Goal: Navigation & Orientation: Find specific page/section

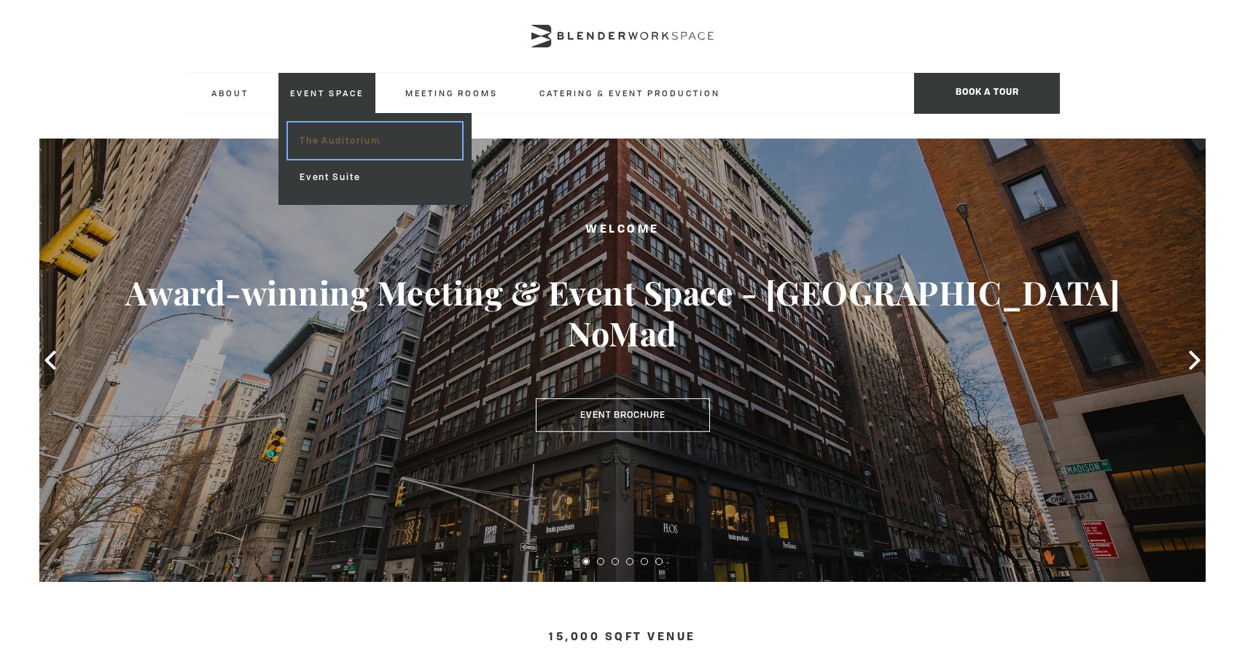
click at [338, 155] on link "The Auditorium" at bounding box center [375, 140] width 174 height 36
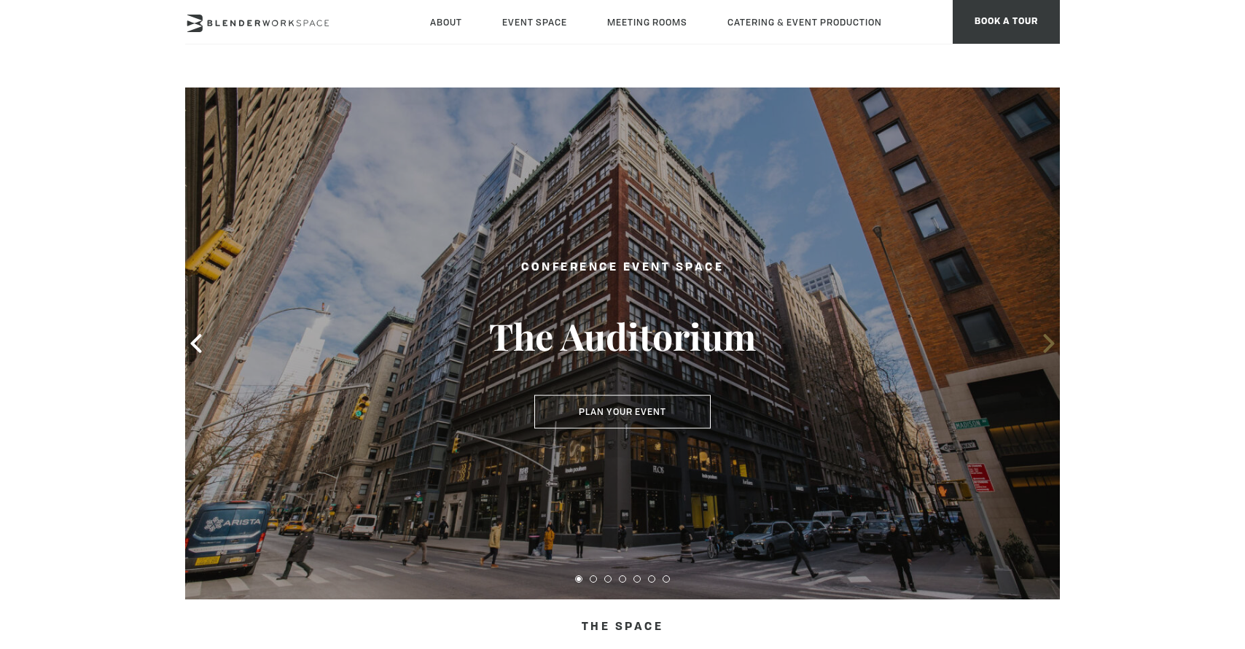
click at [1049, 340] on icon at bounding box center [1048, 343] width 11 height 19
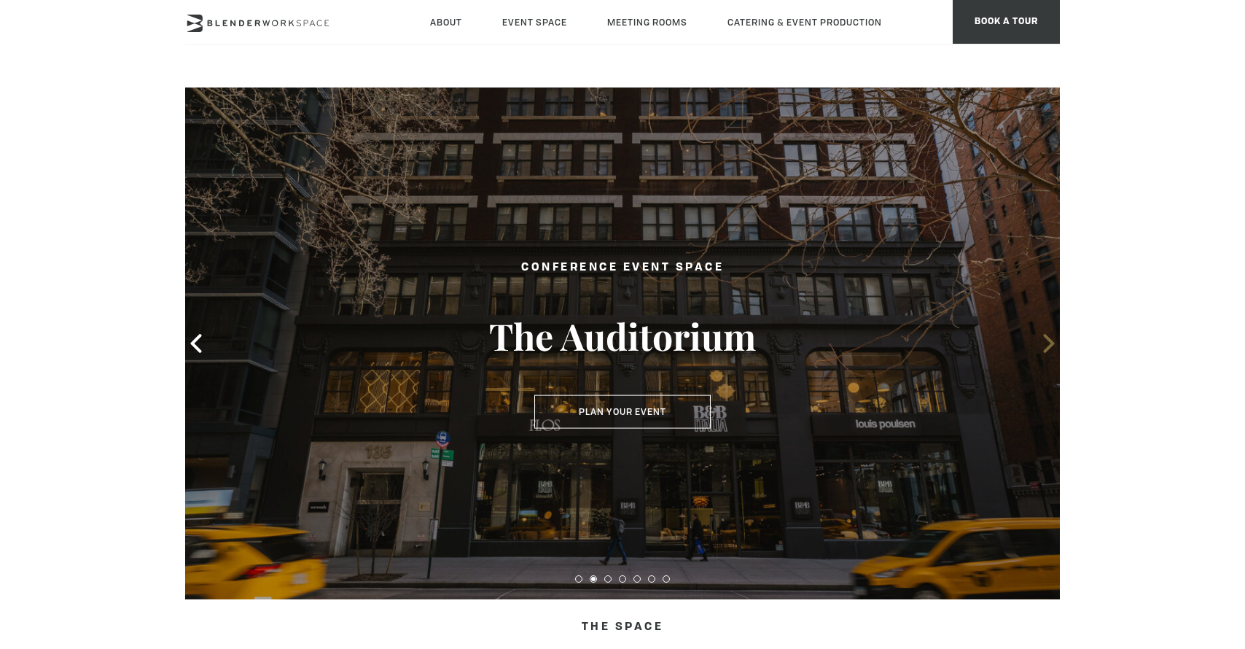
click at [1049, 340] on icon at bounding box center [1048, 343] width 11 height 19
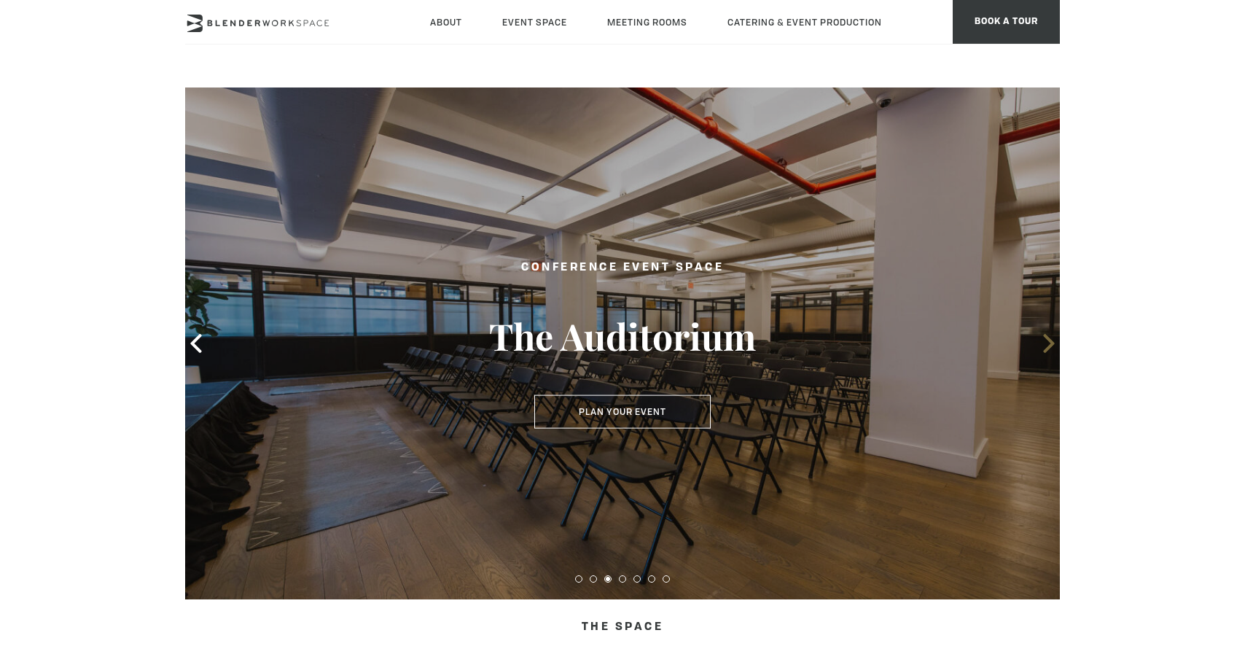
click at [1049, 340] on icon at bounding box center [1048, 343] width 11 height 19
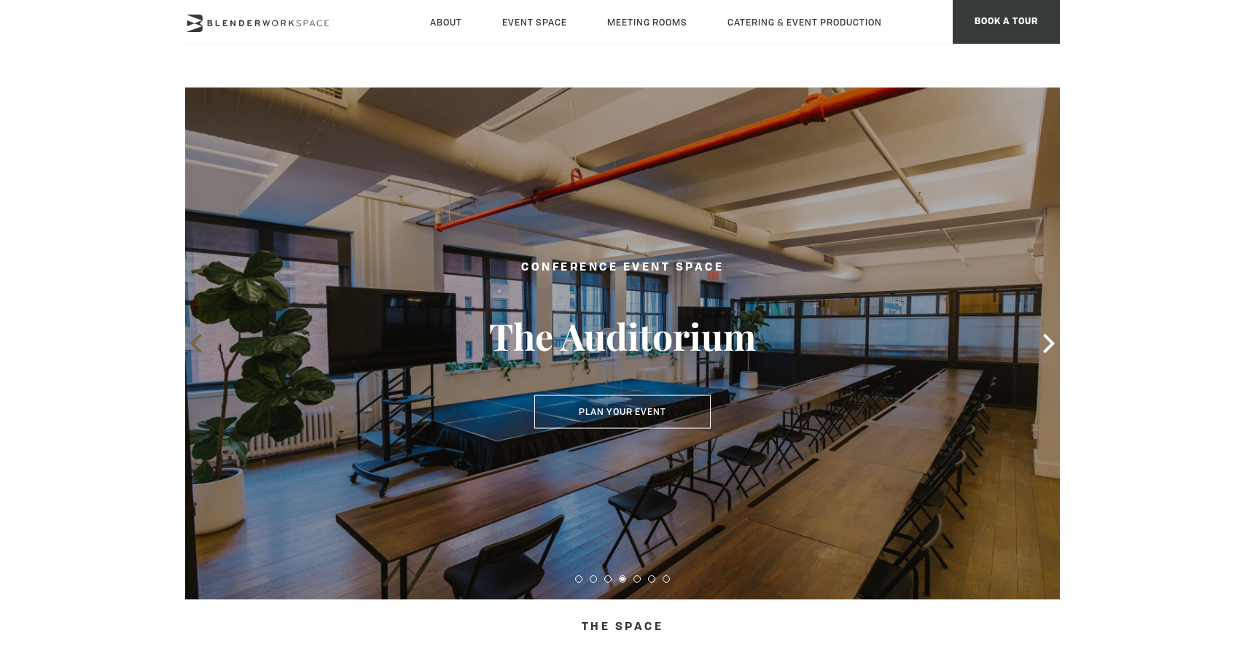
click at [198, 340] on icon at bounding box center [196, 343] width 19 height 19
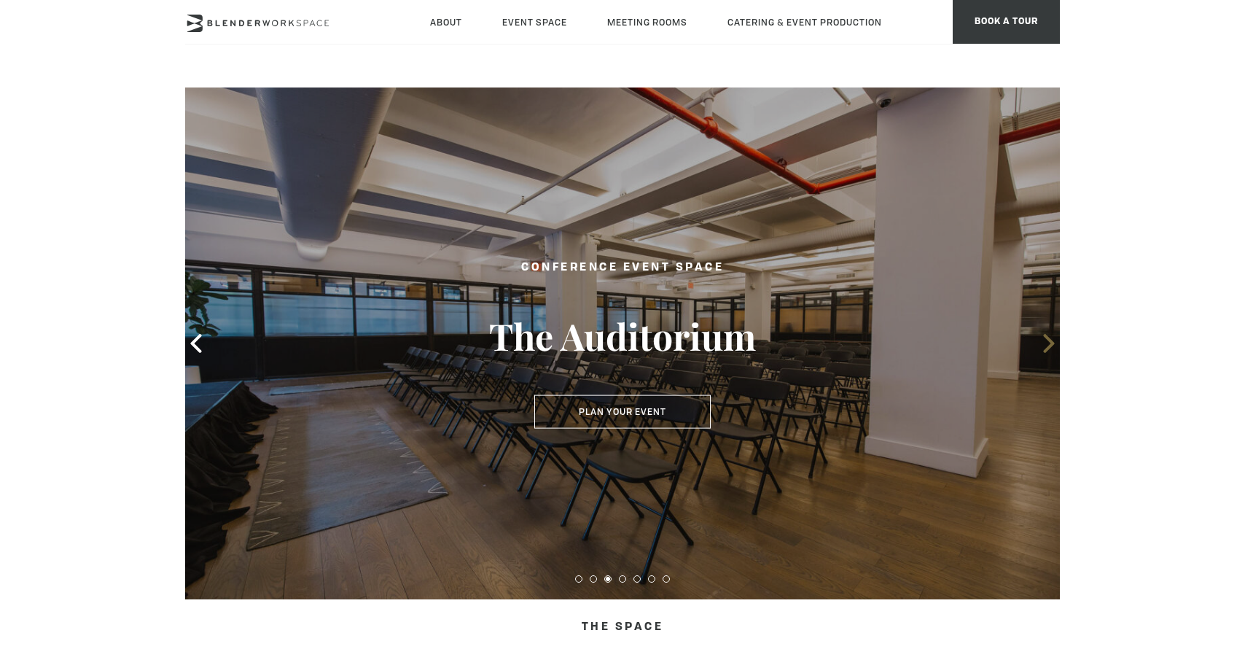
click at [1046, 342] on icon at bounding box center [1048, 343] width 19 height 19
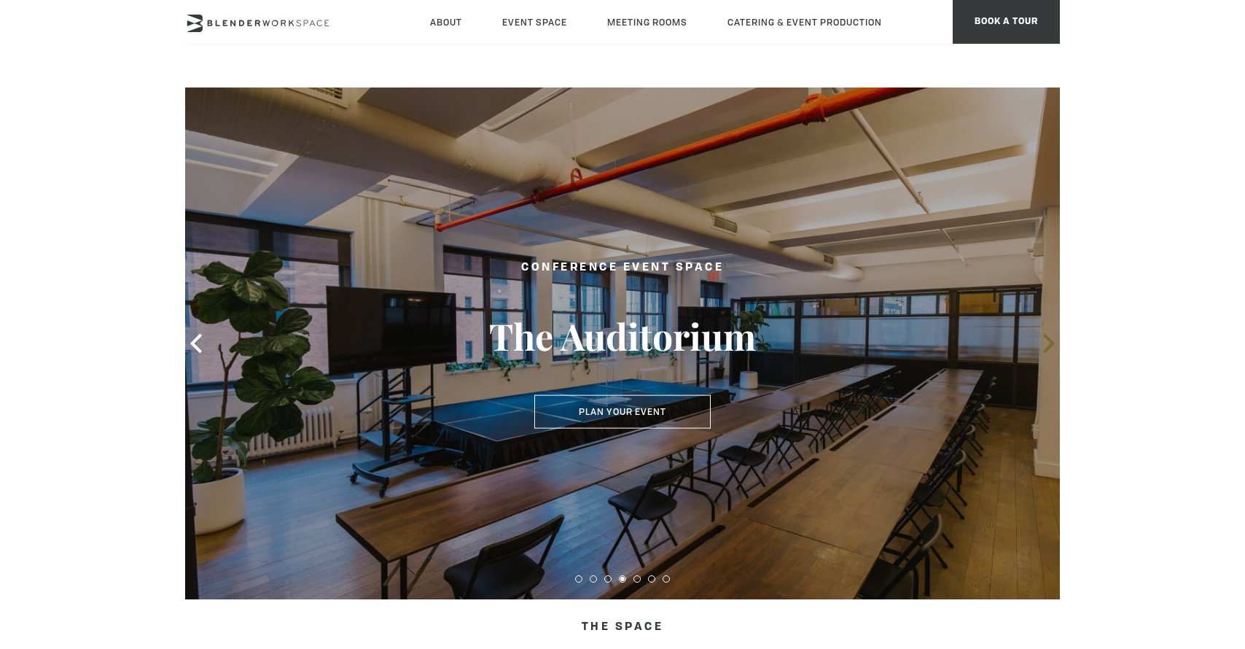
click at [1046, 344] on icon at bounding box center [1048, 343] width 19 height 19
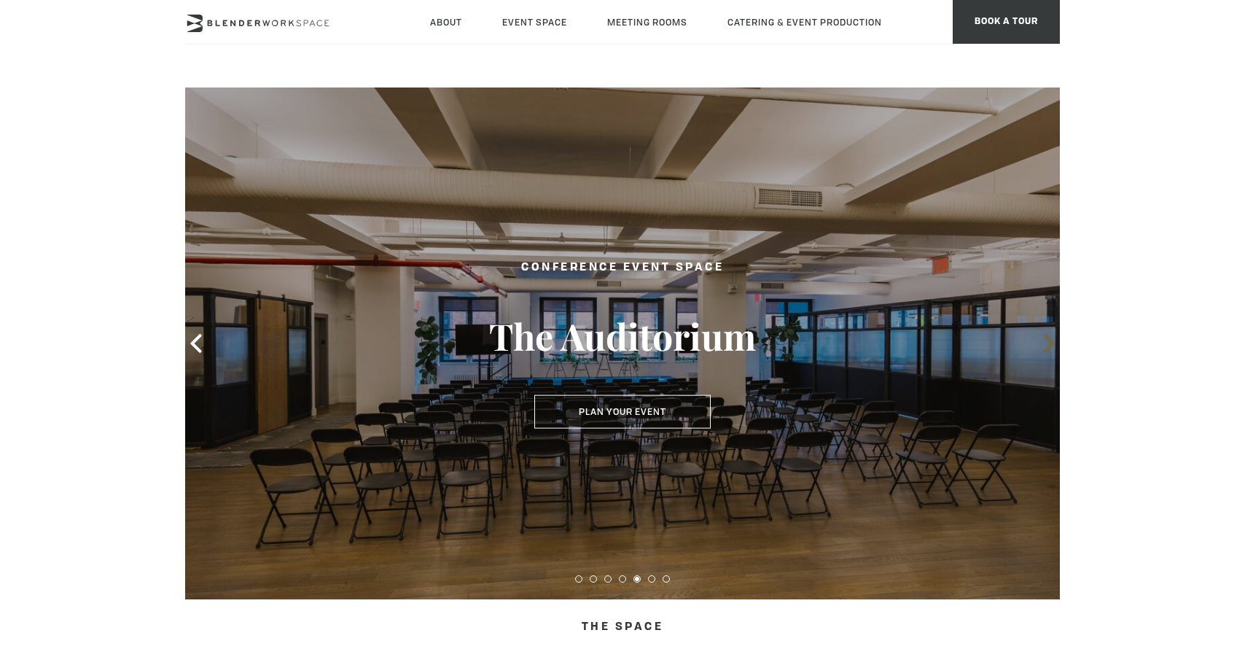
click at [1046, 345] on icon at bounding box center [1048, 343] width 19 height 19
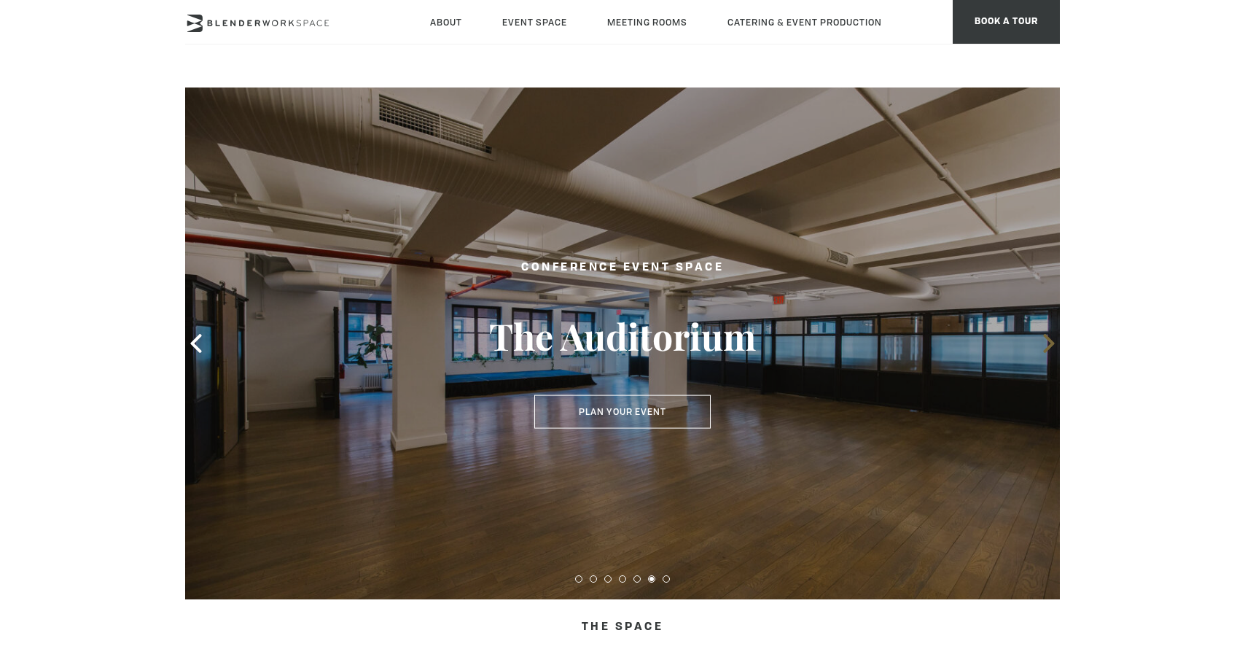
click at [1046, 345] on icon at bounding box center [1048, 343] width 19 height 19
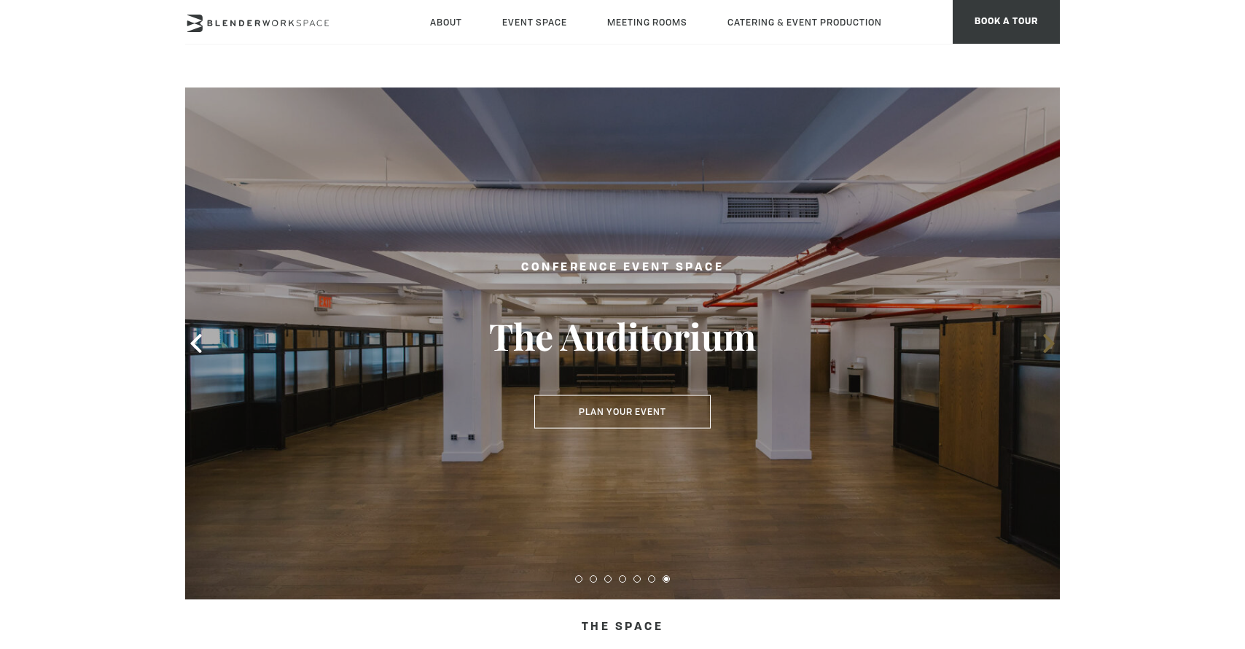
click at [1046, 342] on icon at bounding box center [1048, 343] width 19 height 19
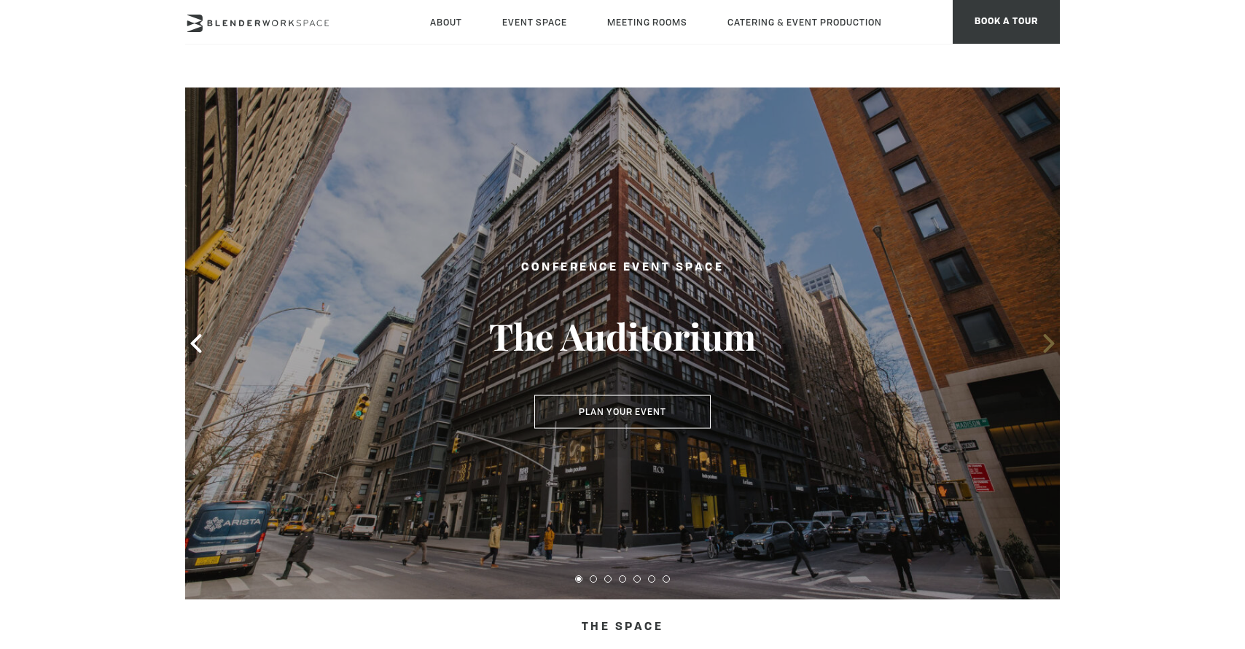
click at [1046, 342] on icon at bounding box center [1048, 343] width 19 height 19
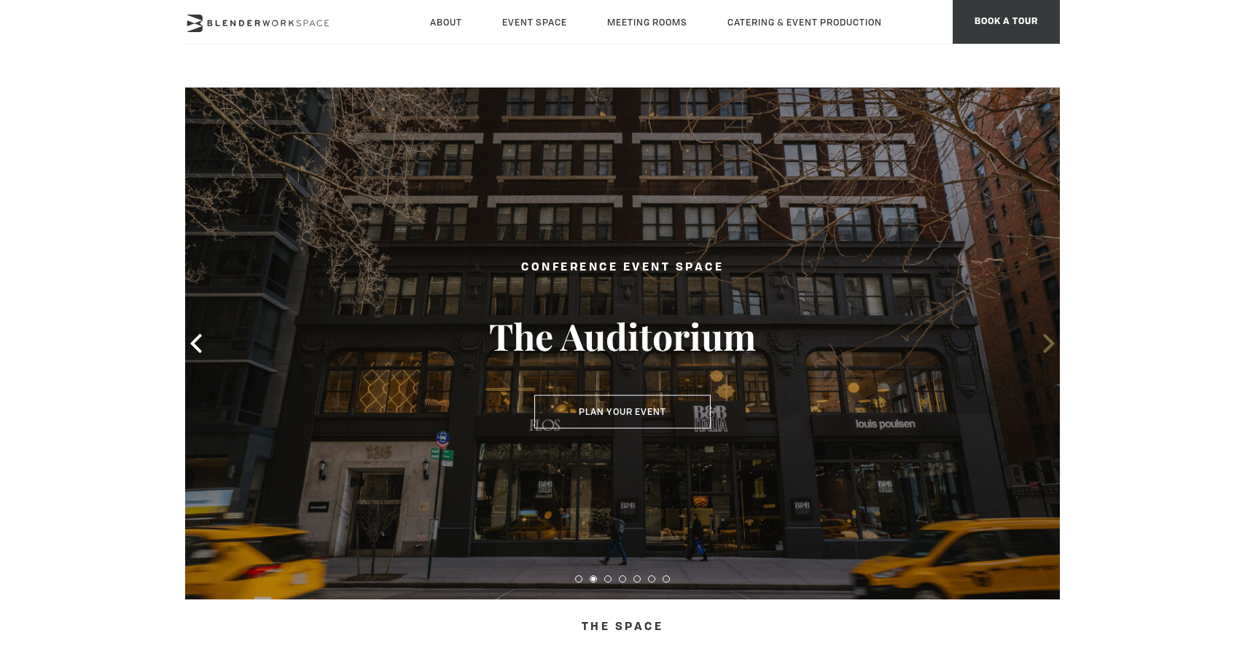
click at [1046, 342] on icon at bounding box center [1048, 343] width 19 height 19
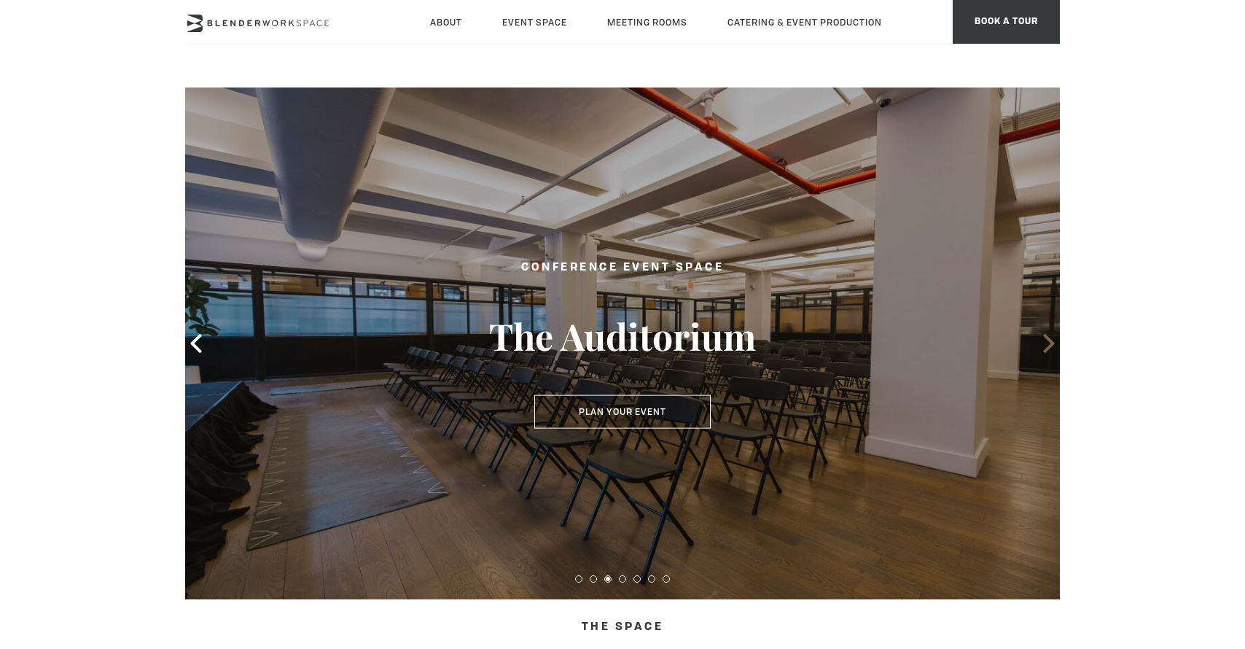
click at [1046, 342] on icon at bounding box center [1048, 343] width 19 height 19
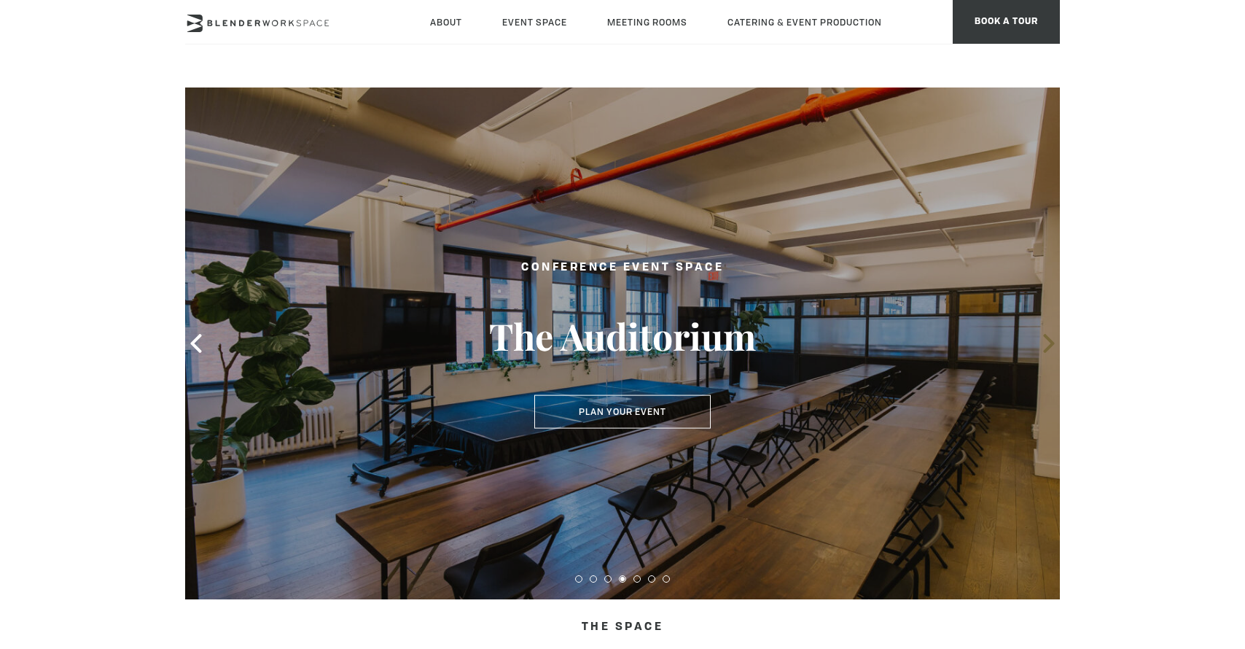
click at [1046, 342] on icon at bounding box center [1048, 343] width 19 height 19
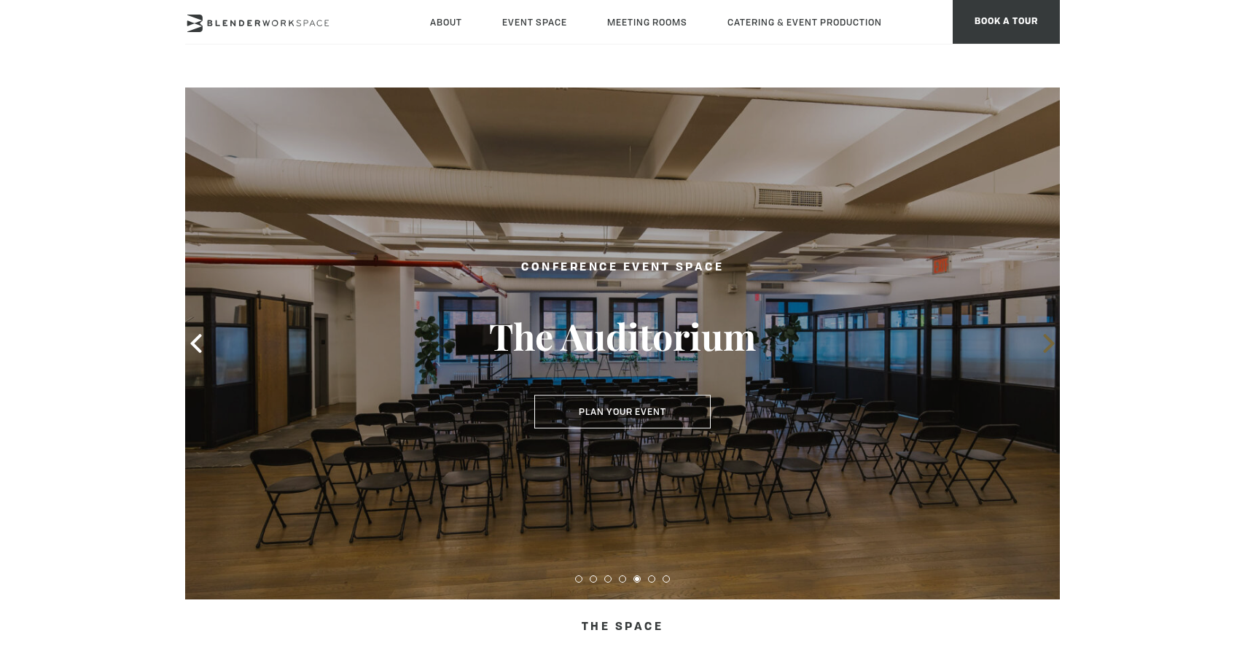
click at [1046, 342] on icon at bounding box center [1048, 343] width 19 height 19
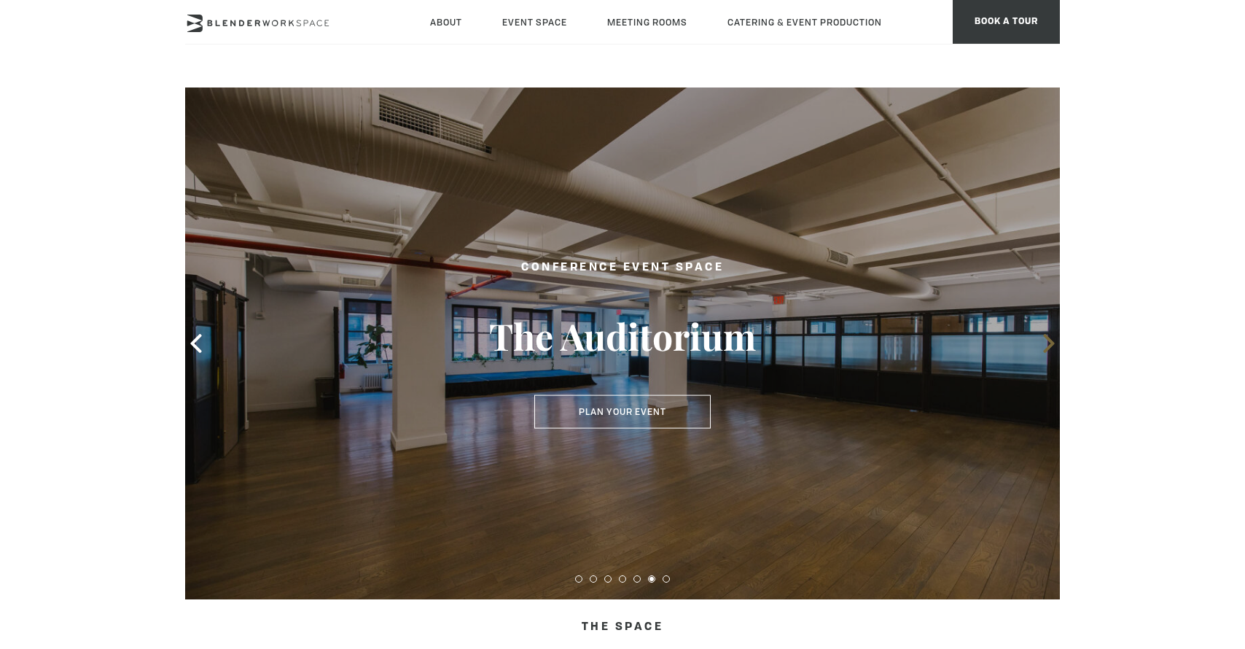
click at [1046, 342] on icon at bounding box center [1048, 343] width 19 height 19
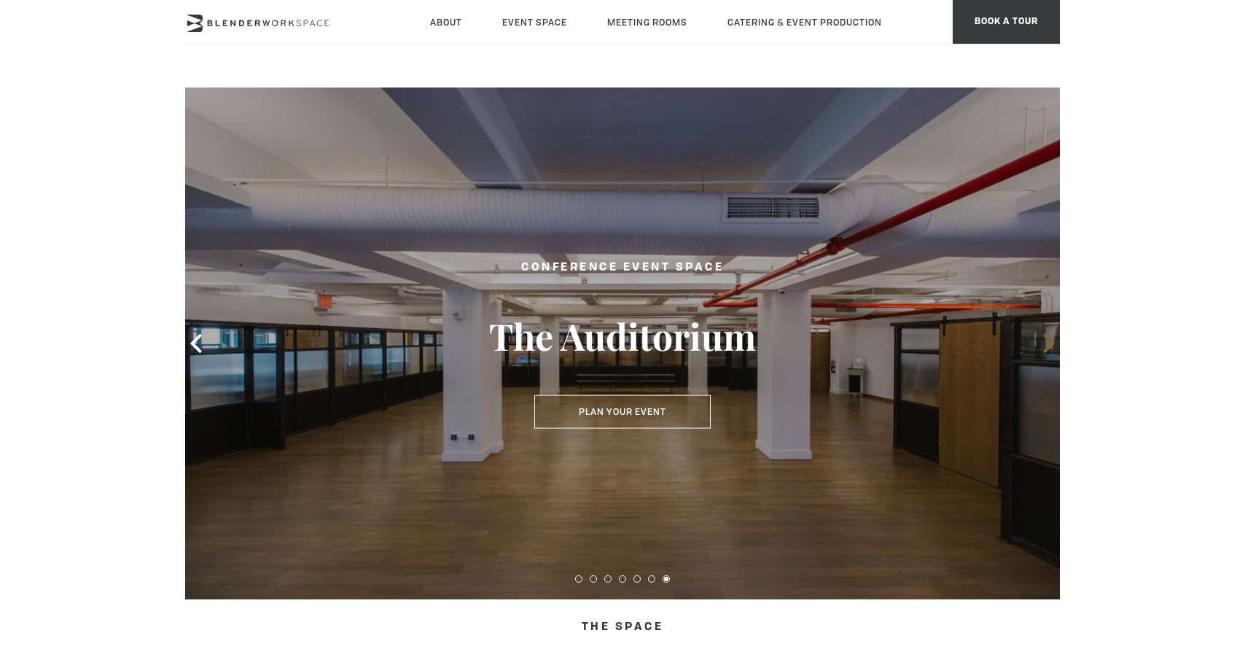
click at [1046, 342] on icon at bounding box center [1048, 343] width 19 height 19
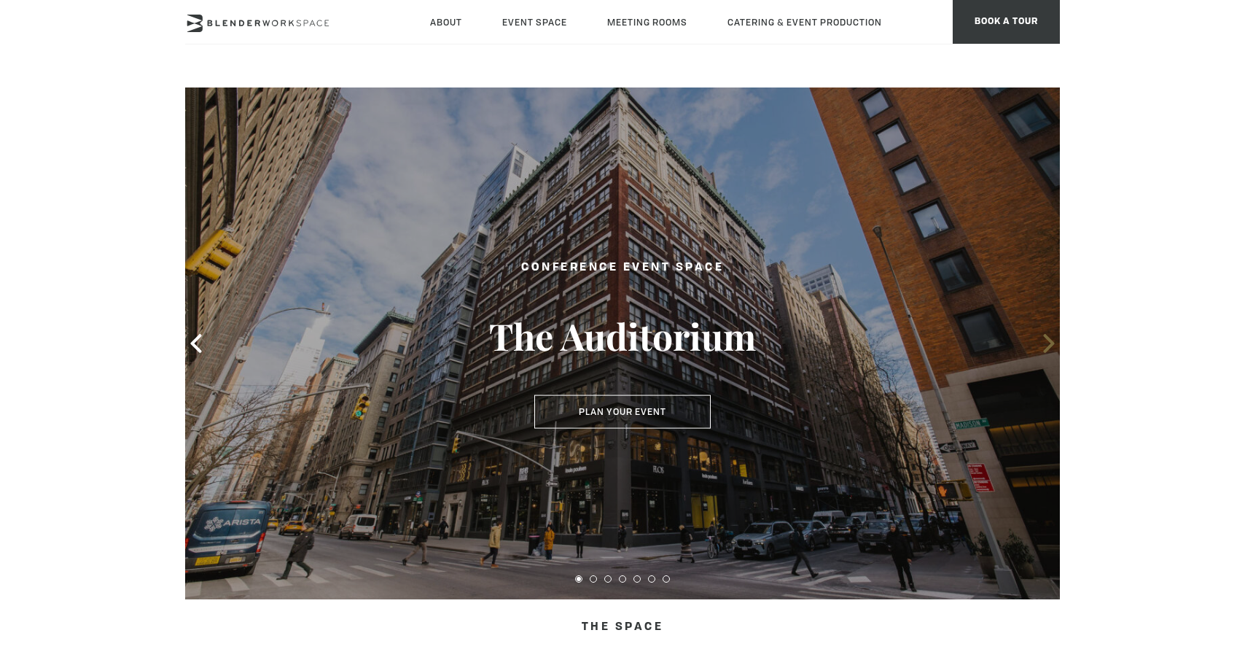
click at [1046, 342] on icon at bounding box center [1048, 343] width 19 height 19
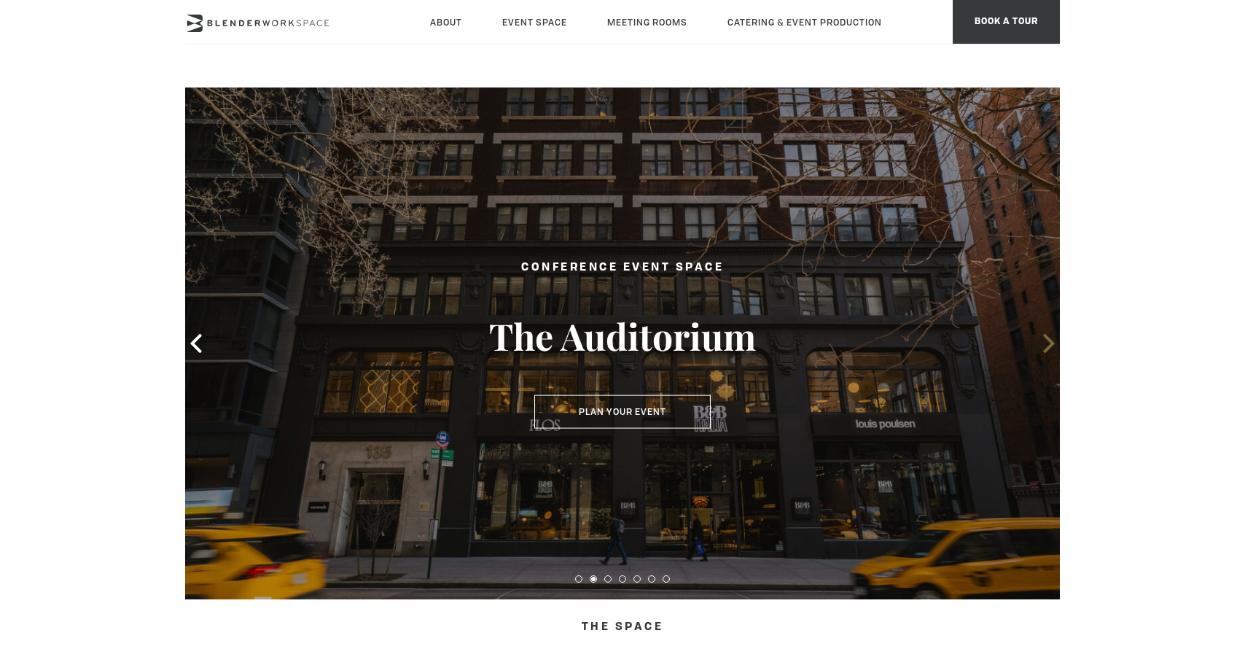
click at [1046, 342] on icon at bounding box center [1048, 343] width 19 height 19
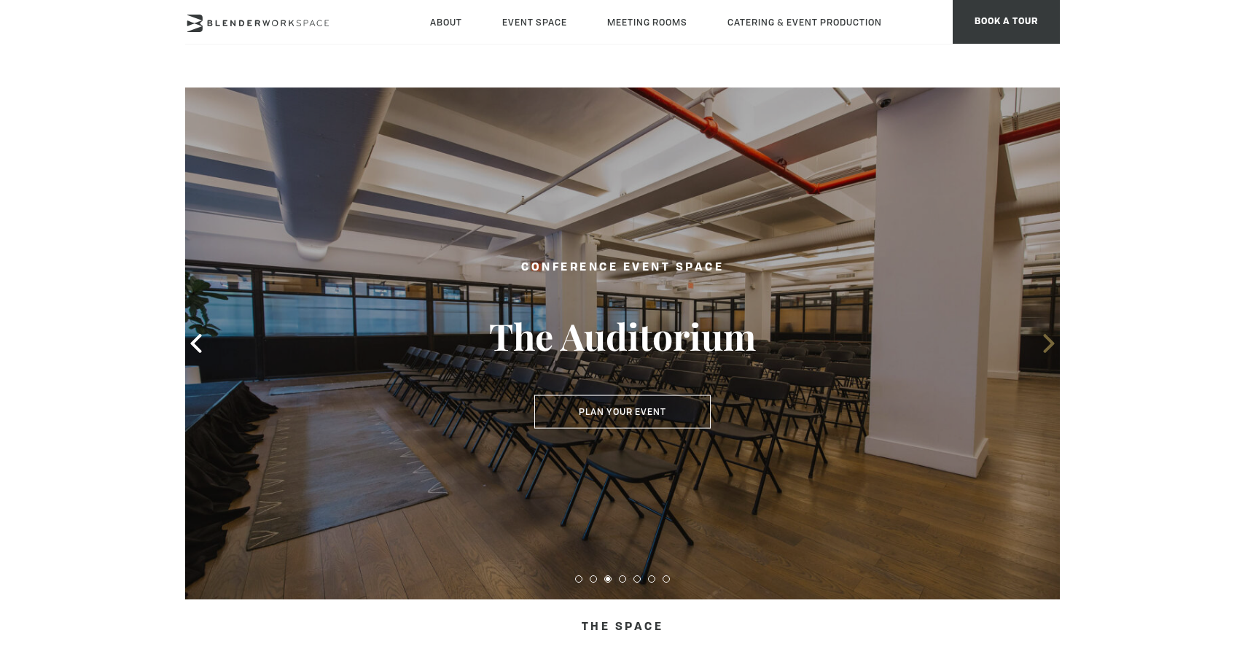
click at [1046, 342] on icon at bounding box center [1048, 343] width 19 height 19
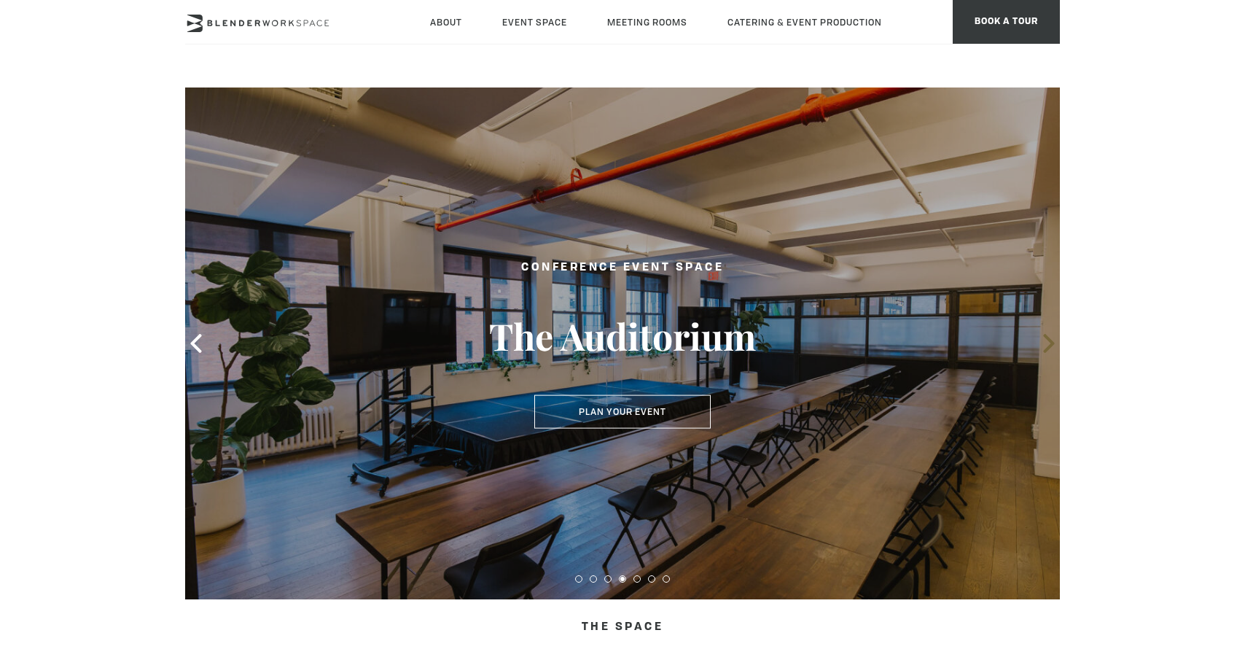
click at [1042, 339] on icon at bounding box center [1048, 343] width 19 height 19
